Goal: Task Accomplishment & Management: Complete application form

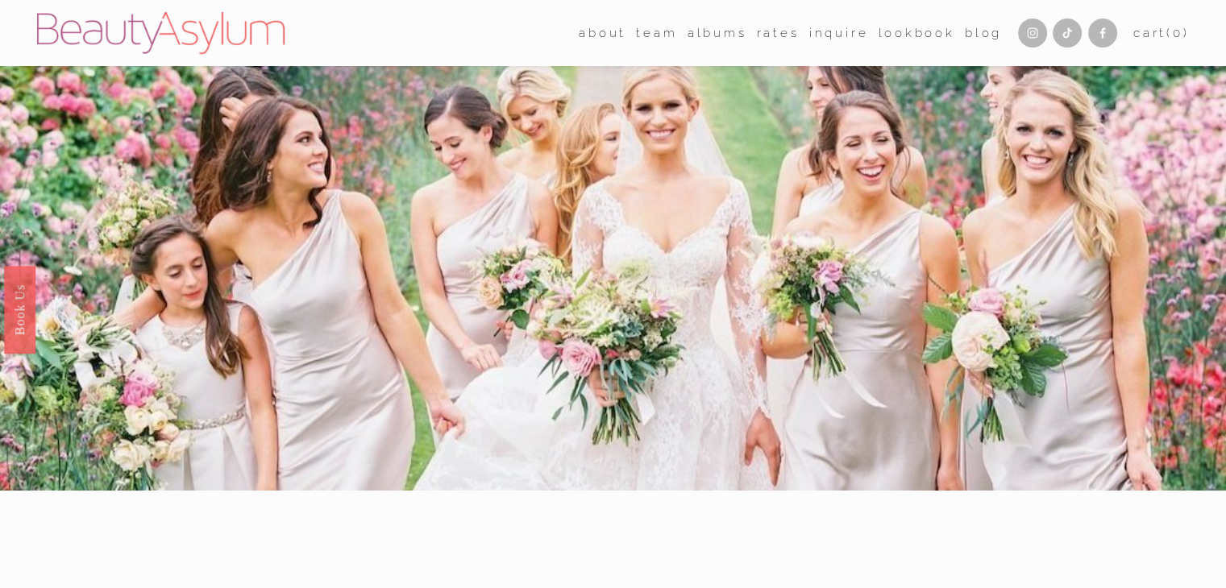
click at [761, 32] on link "Rates" at bounding box center [778, 33] width 43 height 24
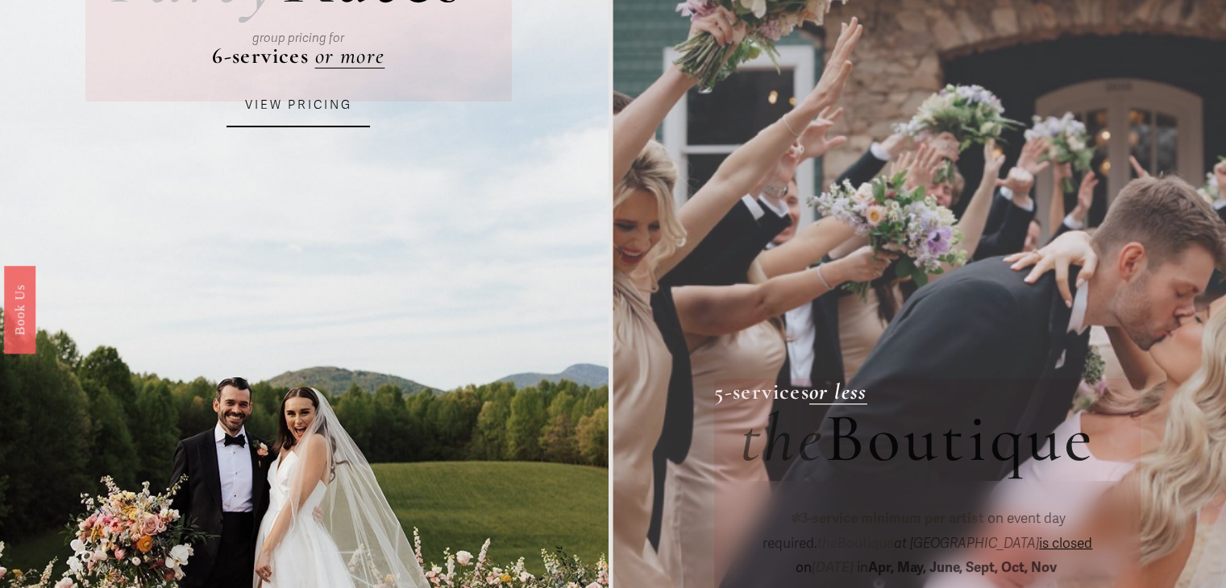
click at [332, 118] on link "VIEW PRICING" at bounding box center [297, 106] width 143 height 44
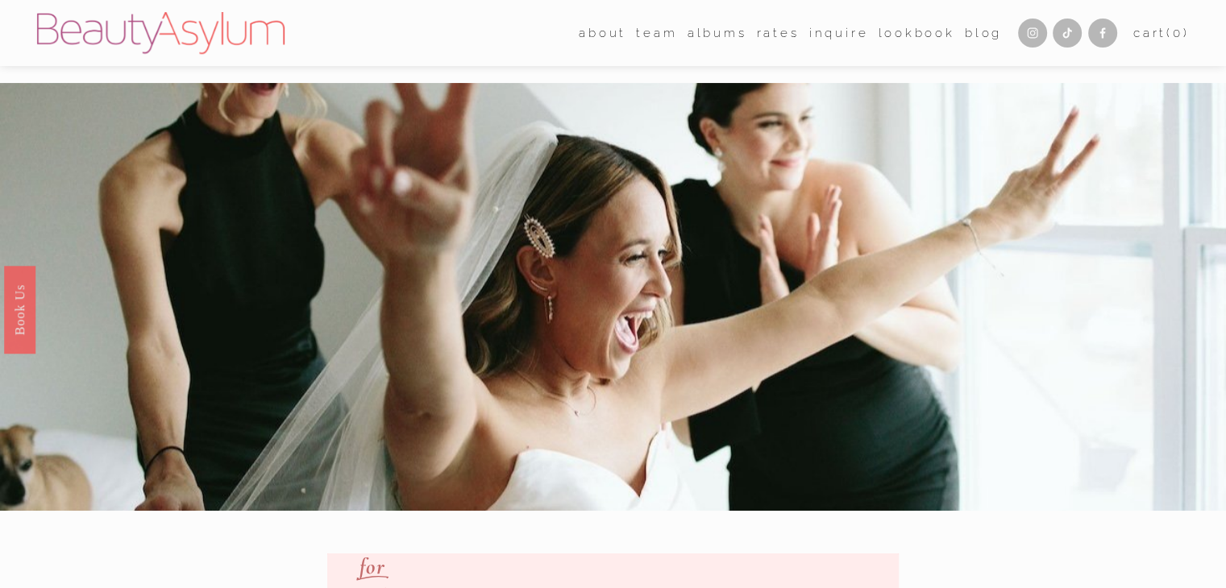
click at [833, 36] on link "Inquire" at bounding box center [839, 33] width 60 height 24
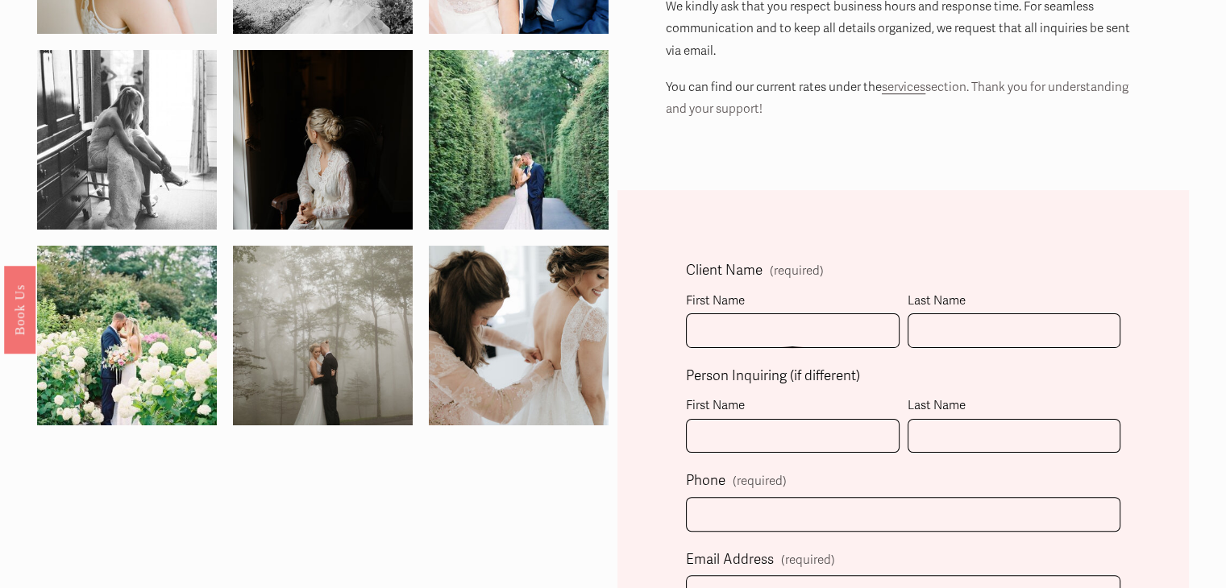
scroll to position [484, 0]
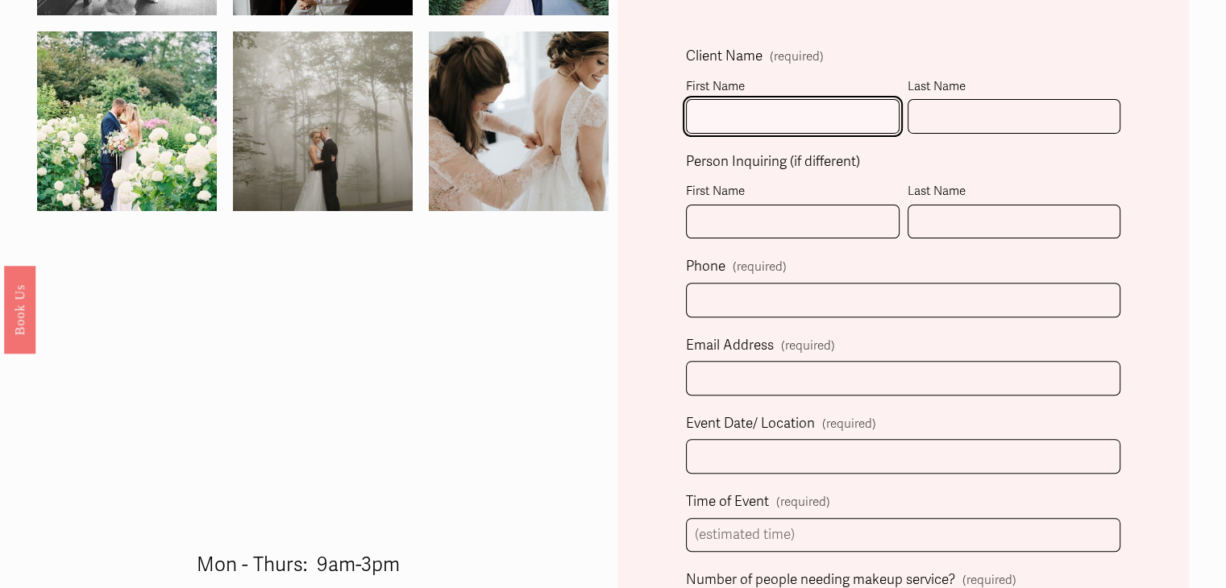
click at [741, 130] on input "First Name" at bounding box center [793, 116] width 214 height 35
type input "Avery"
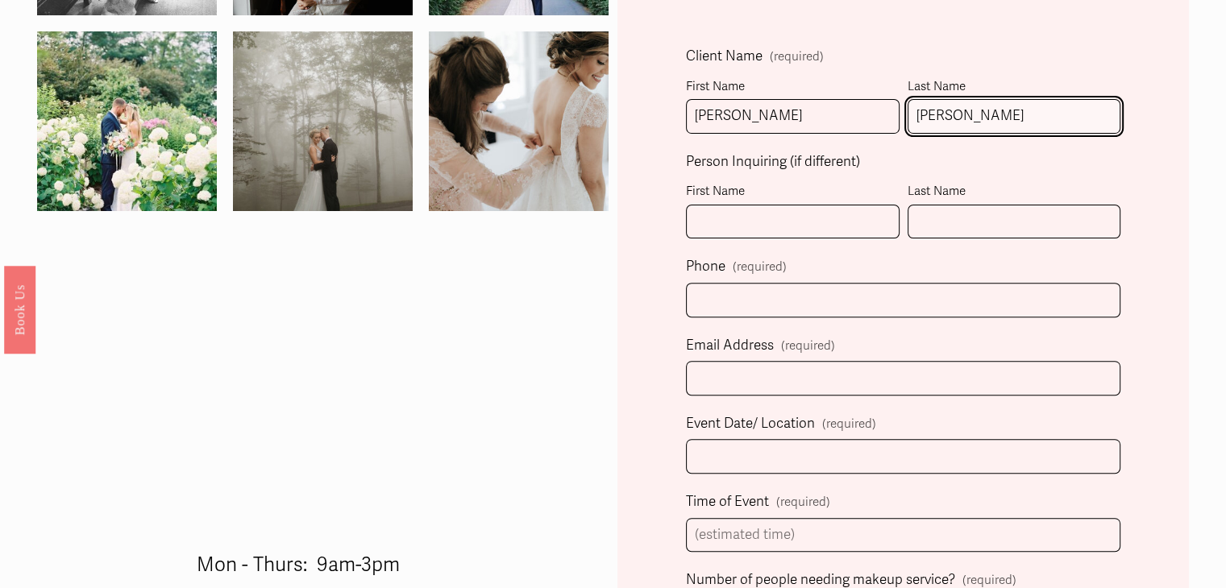
type input "Gregory"
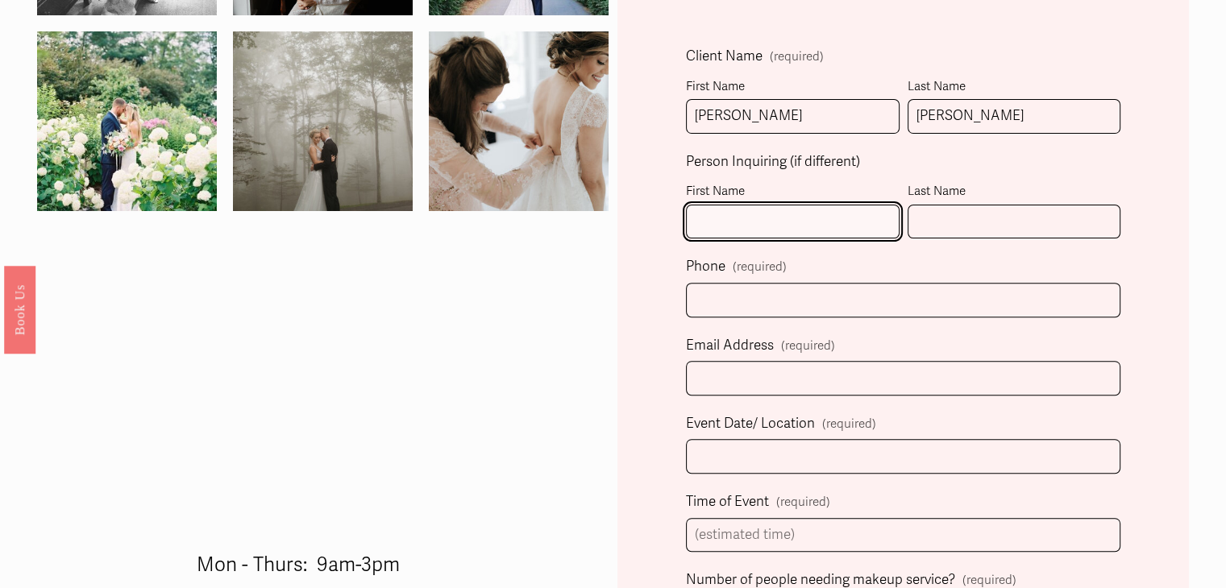
type input "A"
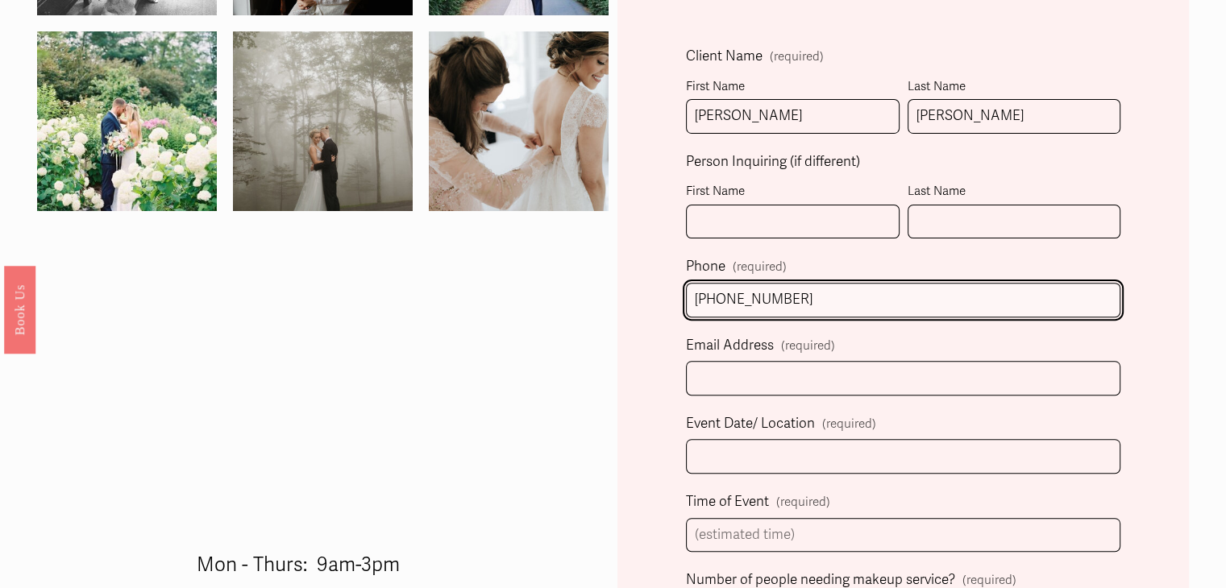
type input "(404) 227-3132"
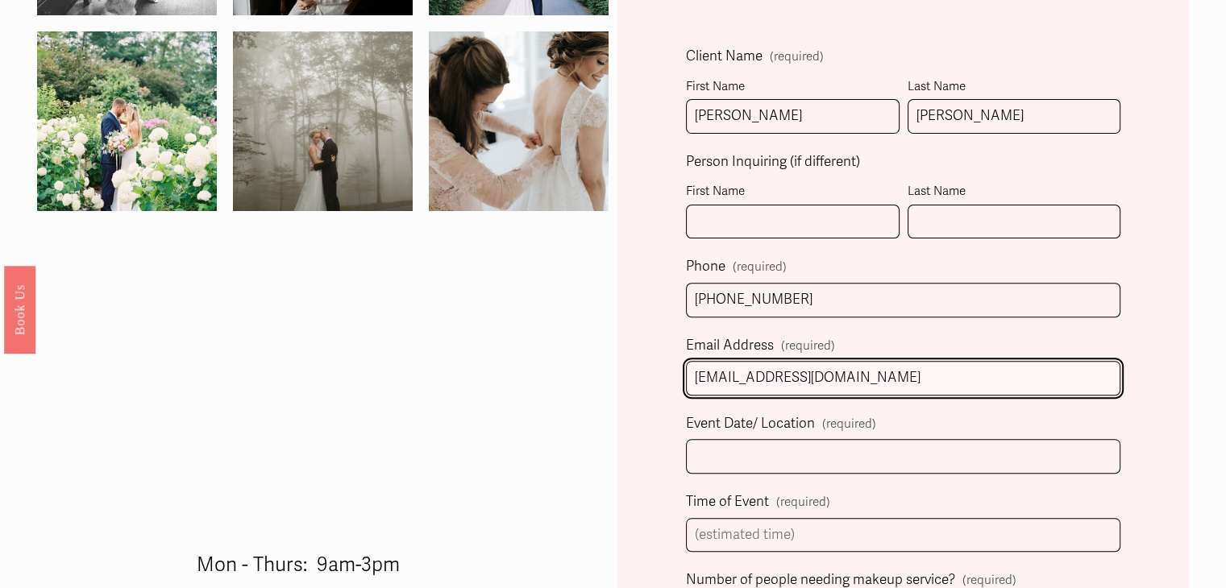
type input "averyjgregory@gmail.com"
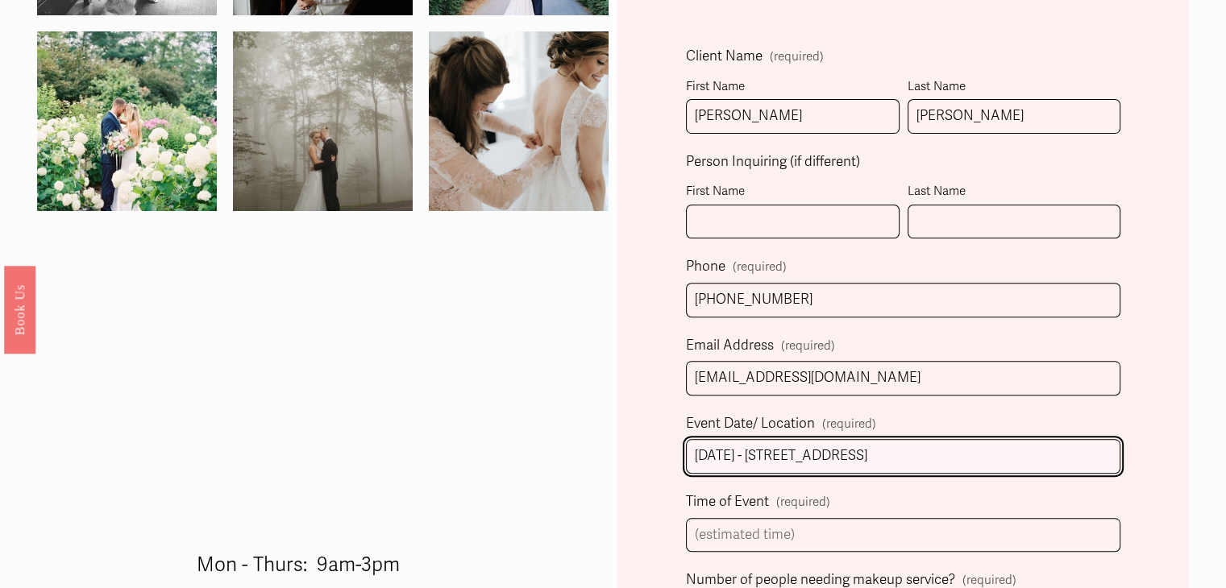
type input "10/4/25 - 2267 Desmond Drive Decatur GA 30033"
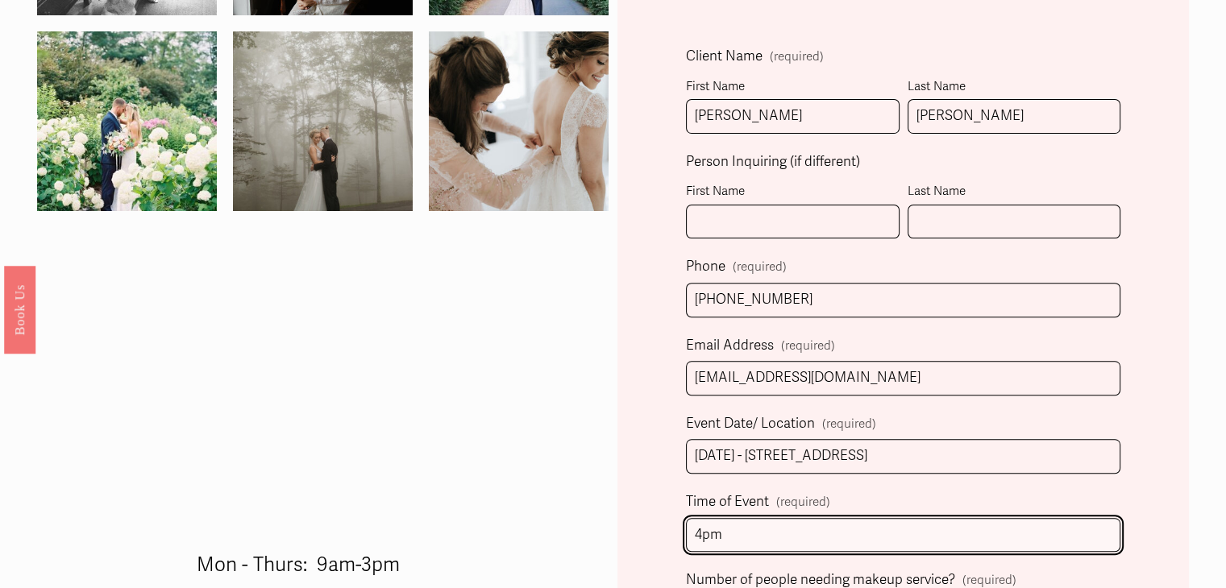
type input "4pm"
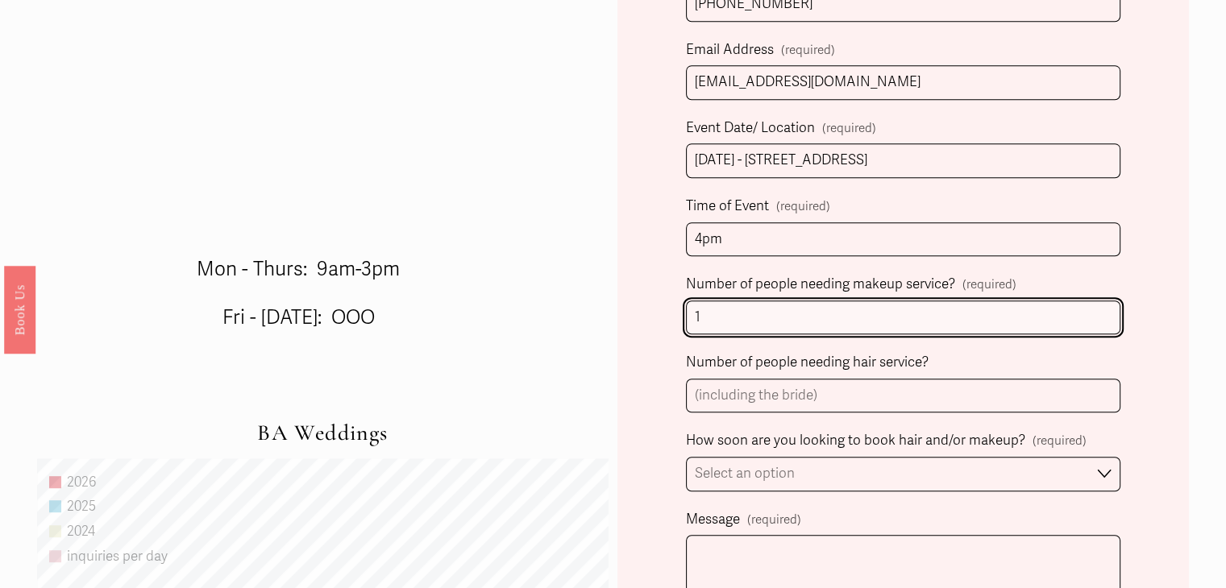
scroll to position [804, 0]
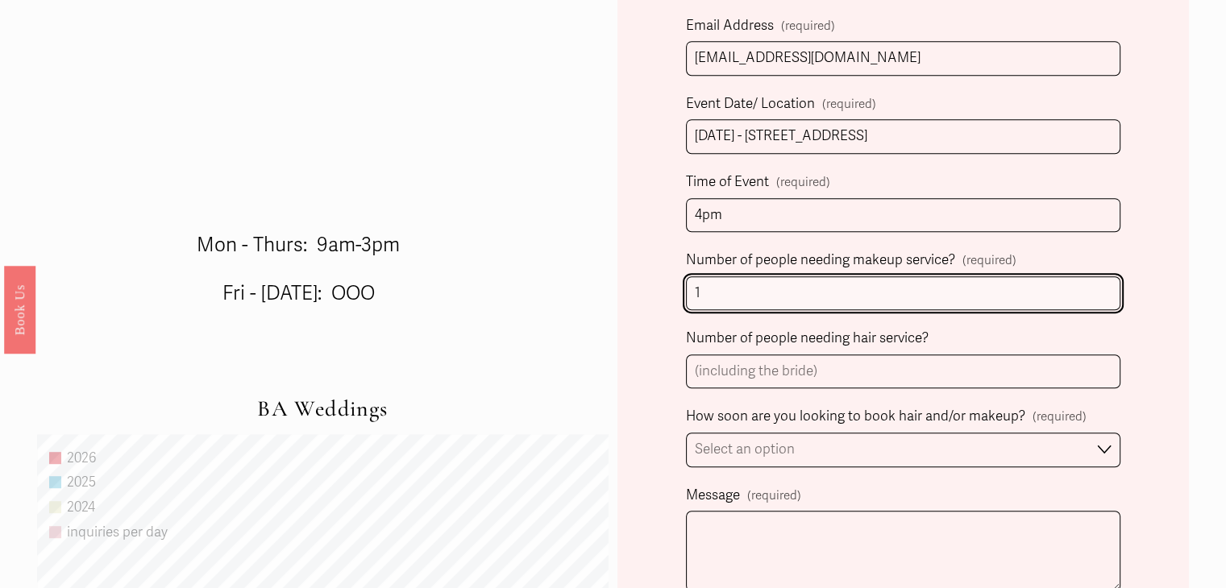
type input "1"
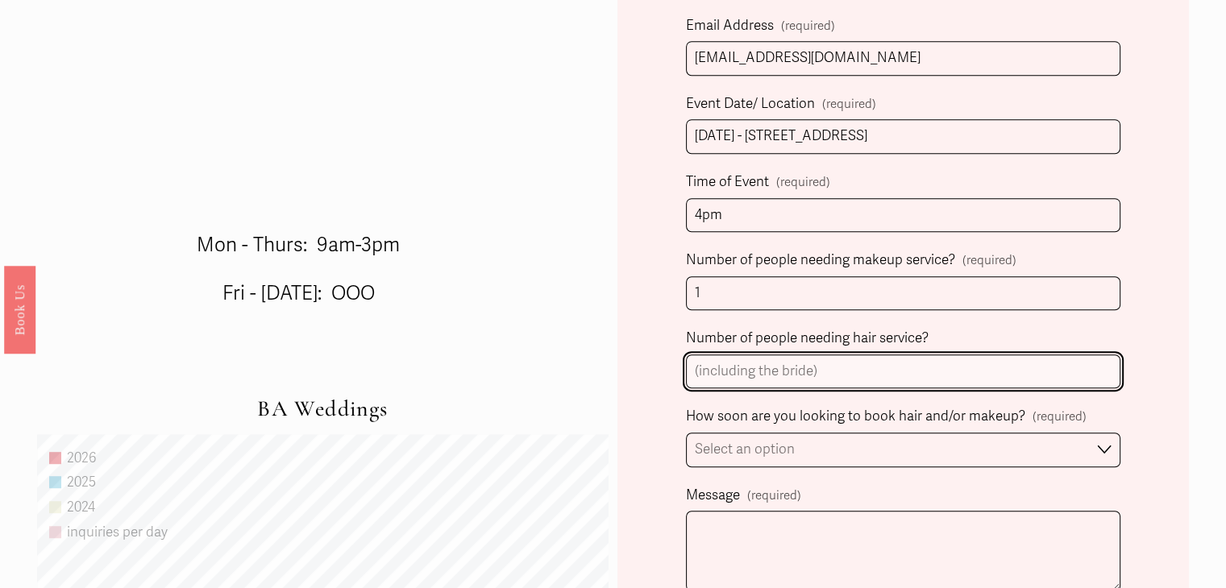
click at [858, 375] on input "Number of people needing hair service?" at bounding box center [903, 372] width 434 height 35
type input "1"
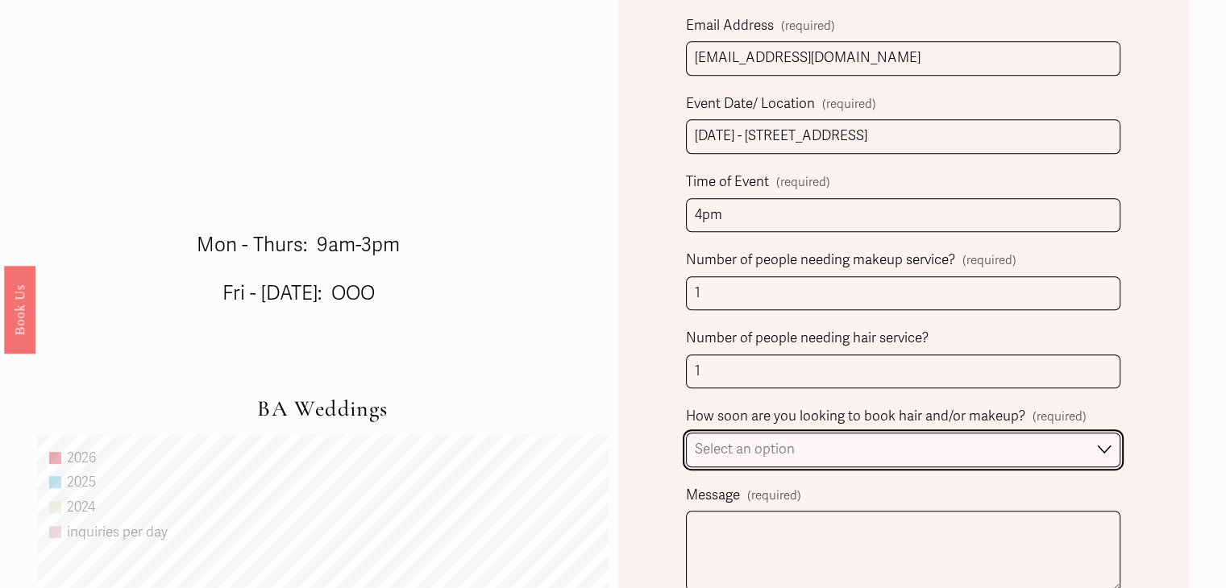
click at [822, 452] on select "Select an option Immediately 1-2 weeks I'm looking for information & not ready …" at bounding box center [903, 450] width 434 height 35
select select "Immediately"
click at [686, 433] on select "Select an option Immediately 1-2 weeks I'm looking for information & not ready …" at bounding box center [903, 450] width 434 height 35
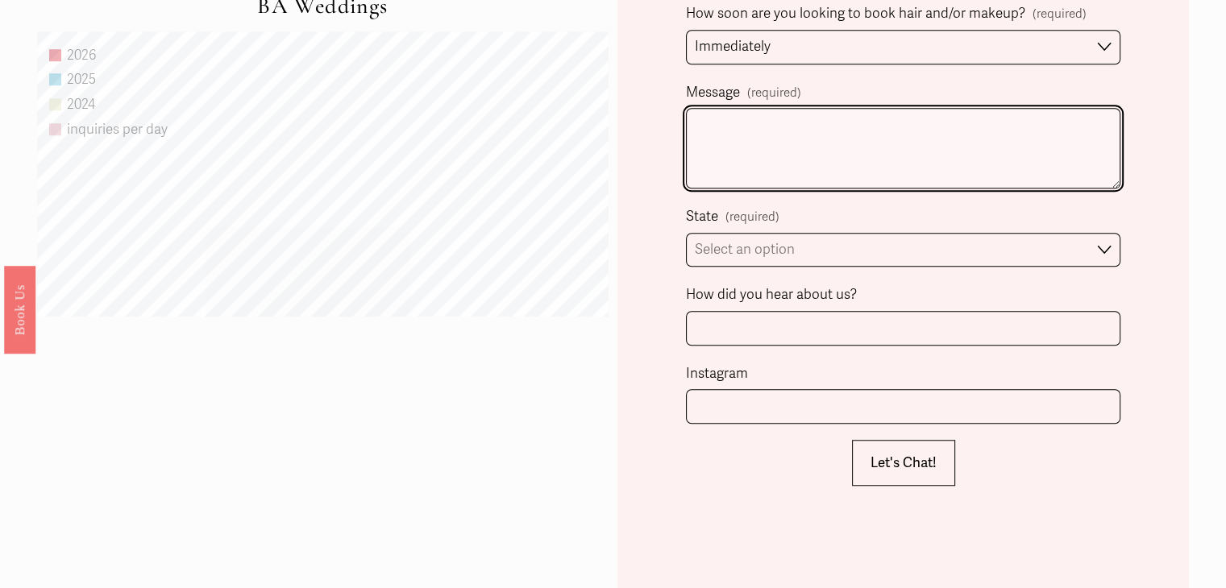
click at [773, 143] on textarea "Message (required)" at bounding box center [903, 148] width 434 height 81
type textarea "Hair and makeup for a family shoot :) Would need to be ready by 2pm"
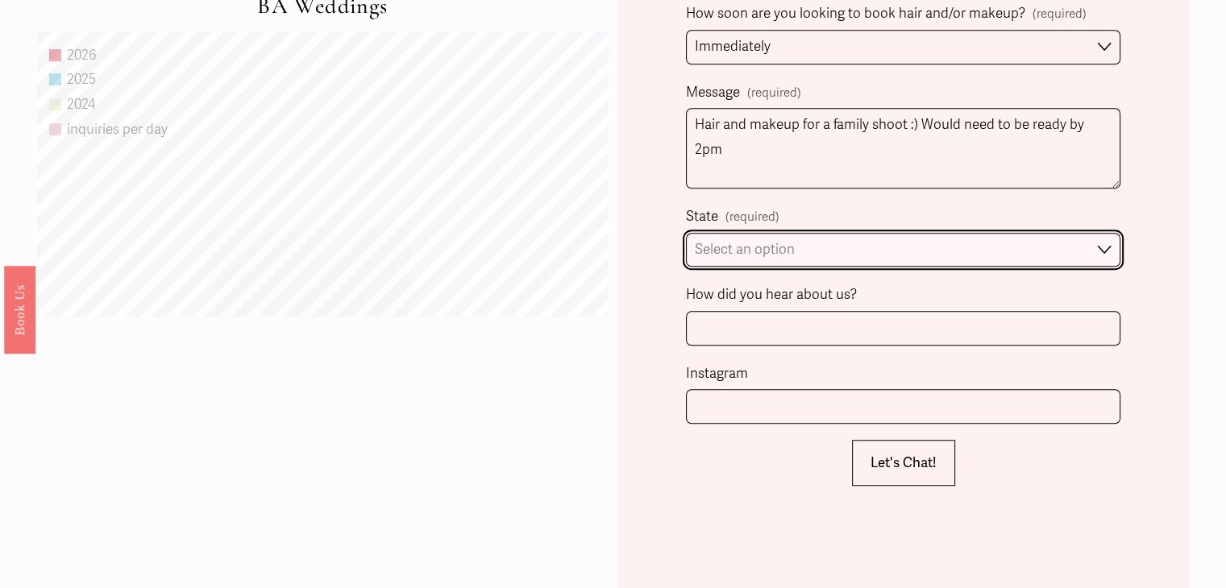
click at [798, 243] on select "Select an option Please Select One Atlanta, GA Charlotte, NC Charleston, SC Des…" at bounding box center [903, 250] width 434 height 35
select select "Atlanta, GA"
click at [686, 233] on select "Select an option Please Select One Atlanta, GA Charlotte, NC Charleston, SC Des…" at bounding box center [903, 250] width 434 height 35
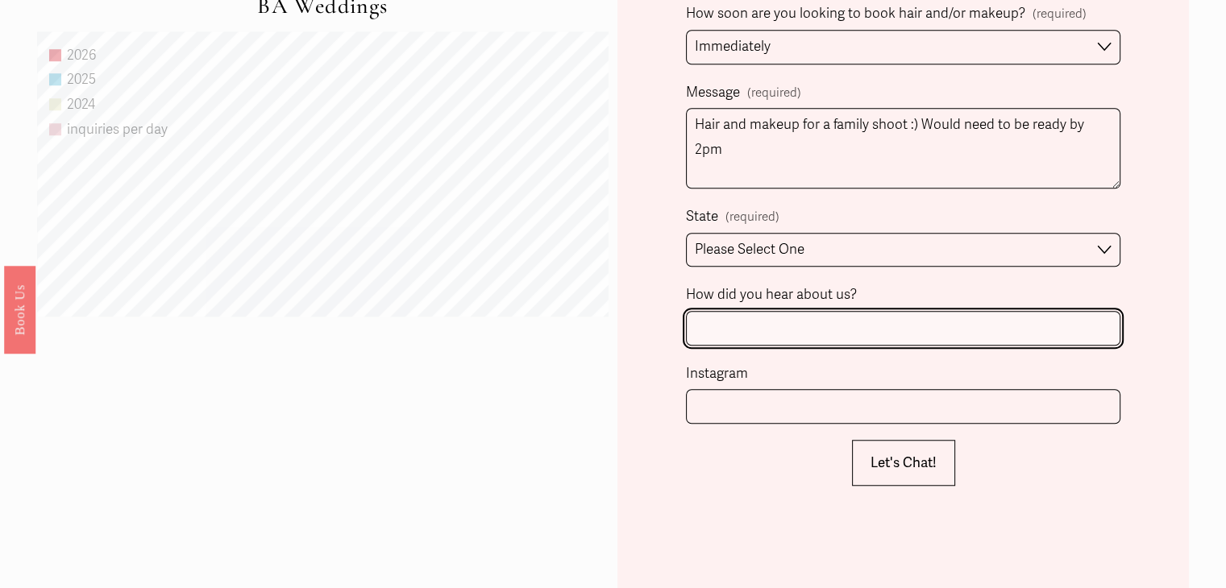
click at [758, 321] on input "How did you hear about us?" at bounding box center [903, 328] width 434 height 35
type input "Online"
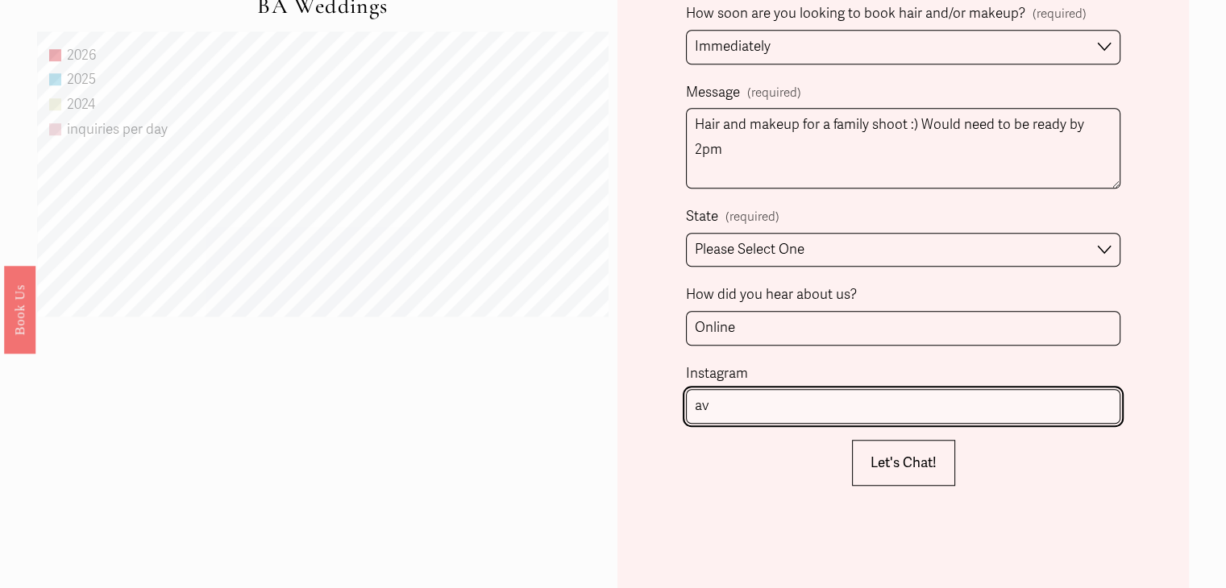
type input "a"
type input "@averyjgregory"
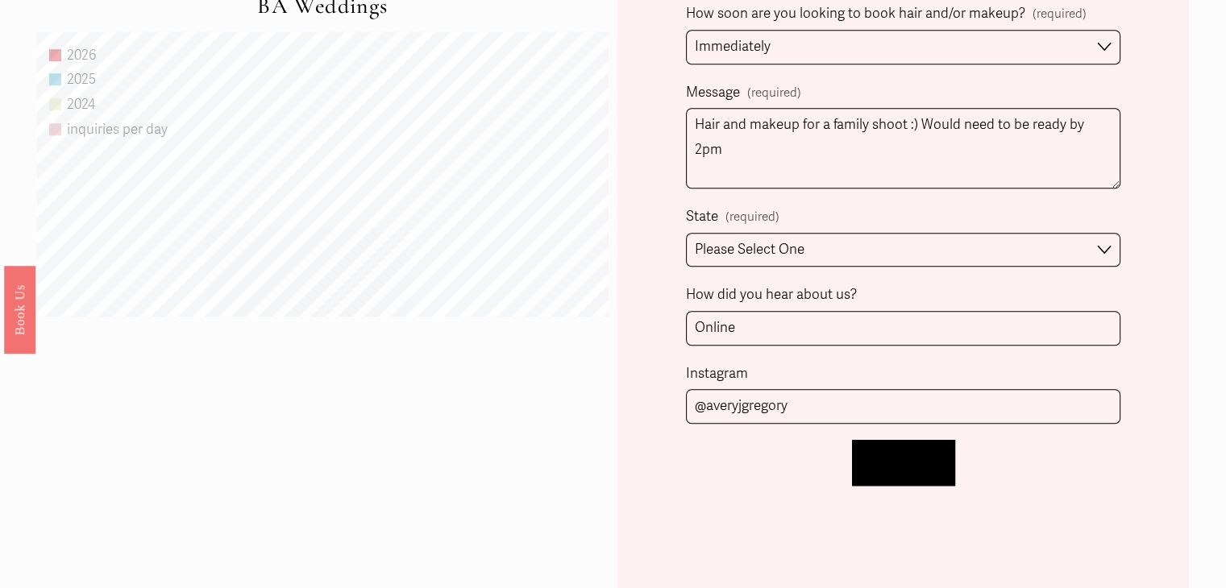
click at [884, 462] on span "Let's Chat!" at bounding box center [904, 463] width 66 height 17
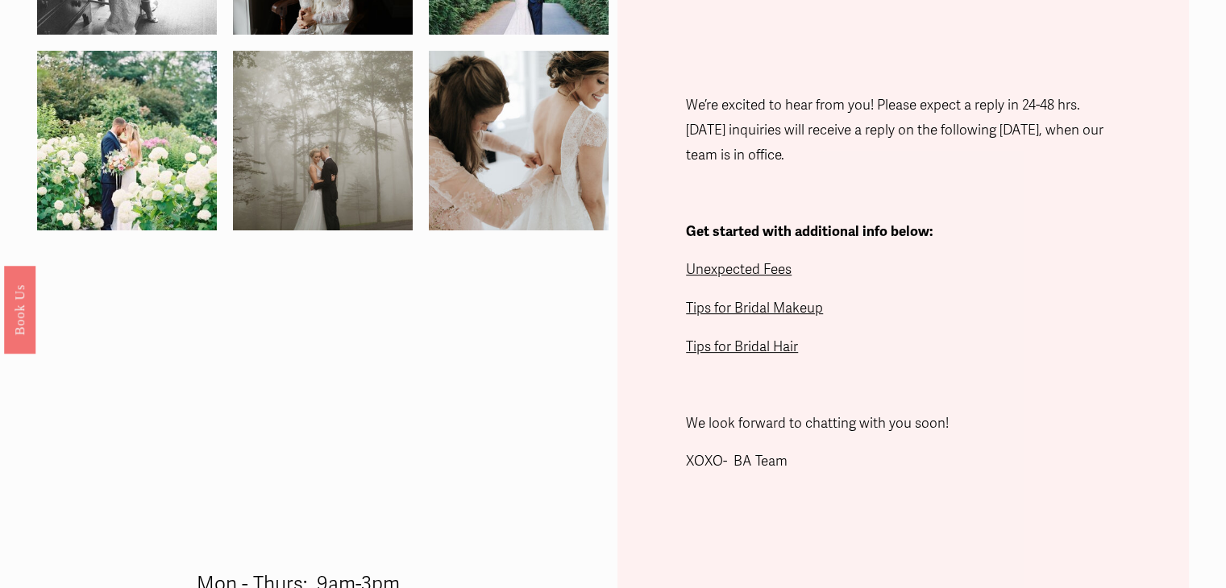
scroll to position [0, 0]
